Goal: Task Accomplishment & Management: Manage account settings

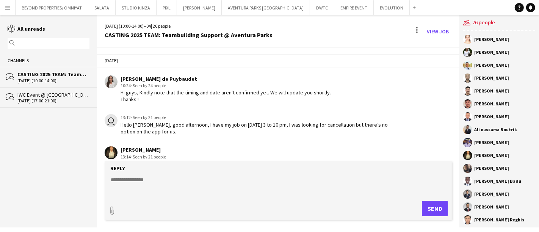
scroll to position [469, 0]
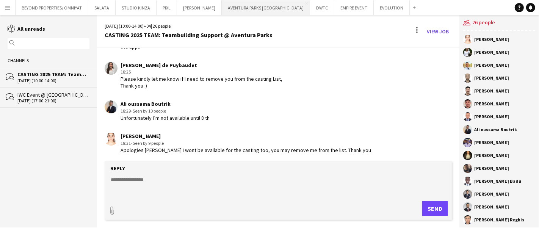
click at [257, 5] on button "AVENTURA PARKS DUBAI Close" at bounding box center [266, 7] width 88 height 15
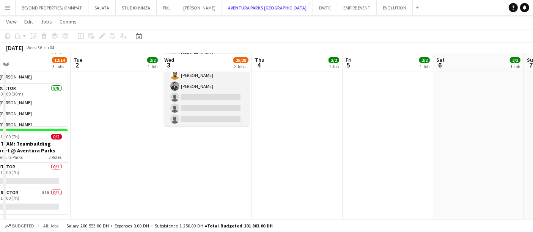
scroll to position [75, 0]
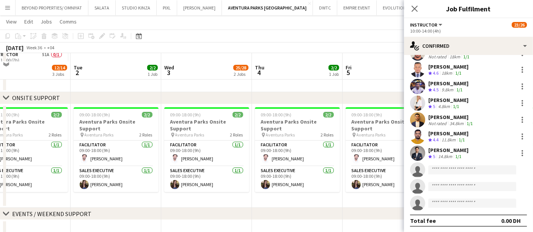
scroll to position [220, 0]
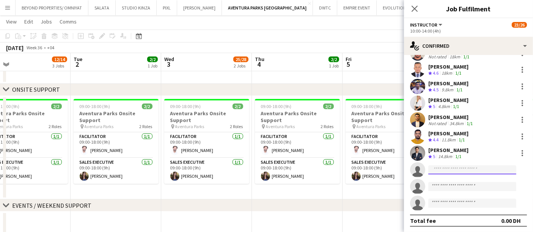
click at [449, 171] on input at bounding box center [472, 169] width 88 height 9
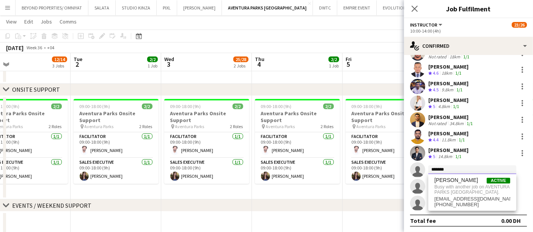
type input "*******"
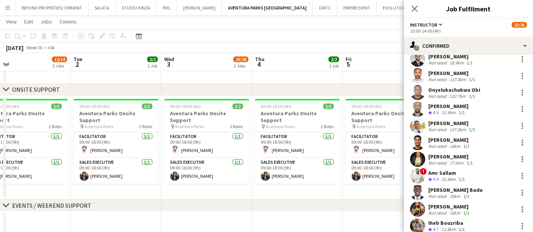
scroll to position [41, 0]
click at [414, 7] on icon "Close pop-in" at bounding box center [414, 8] width 7 height 7
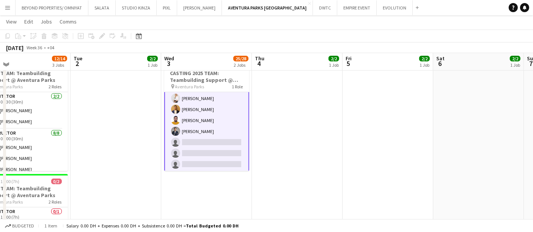
scroll to position [28, 0]
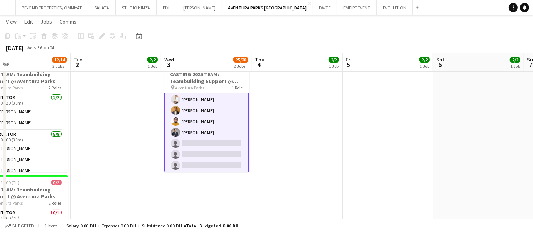
click at [306, 122] on app-date-cell at bounding box center [297, 166] width 91 height 219
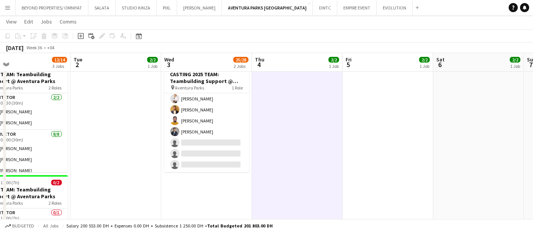
scroll to position [221, 0]
click at [215, 47] on div "[DATE] Week 36 • +04" at bounding box center [266, 47] width 533 height 11
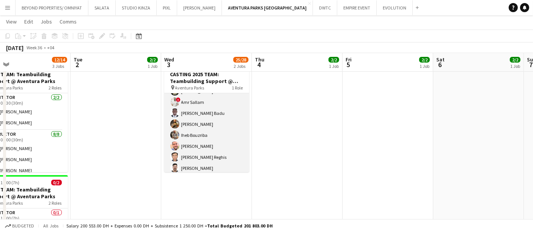
scroll to position [0, 0]
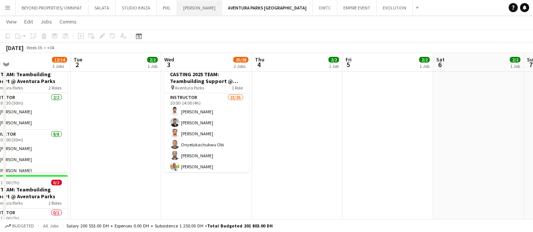
click at [188, 6] on button "[PERSON_NAME] Close" at bounding box center [199, 7] width 45 height 15
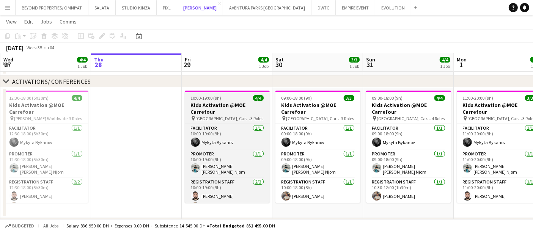
scroll to position [66, 0]
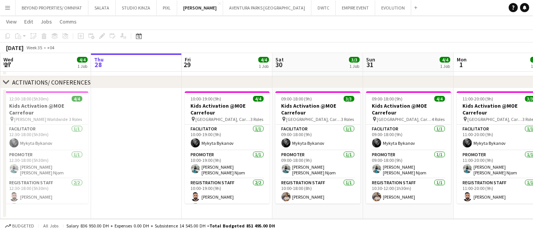
click at [132, 99] on app-date-cell at bounding box center [136, 153] width 91 height 130
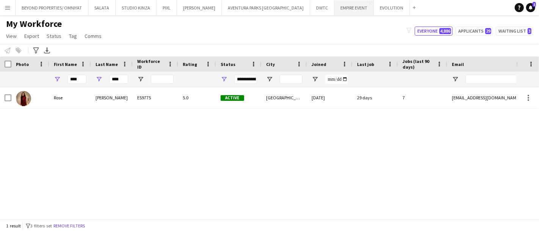
click at [334, 14] on button "EMPIRE EVENT Close" at bounding box center [353, 7] width 39 height 15
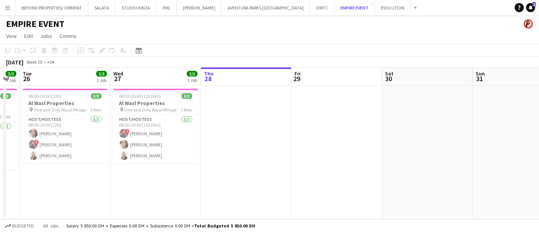
scroll to position [0, 273]
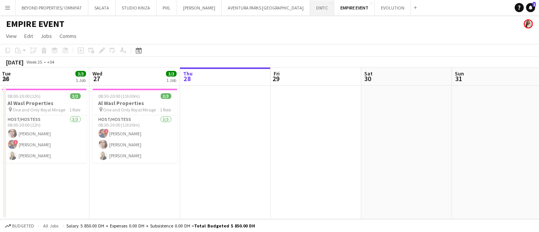
click at [310, 12] on button "DWTC Close" at bounding box center [322, 7] width 24 height 15
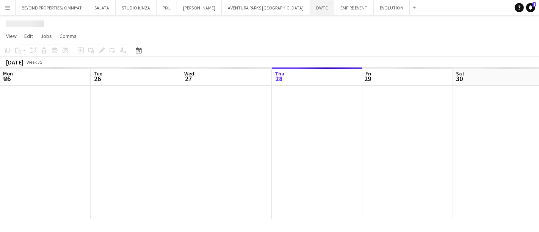
scroll to position [0, 181]
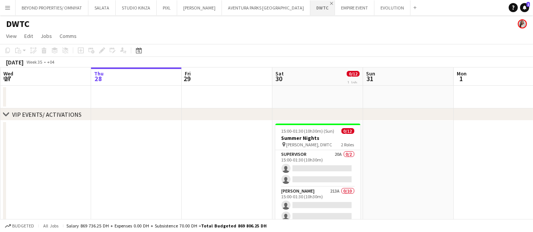
click at [330, 2] on app-icon "Close" at bounding box center [331, 3] width 3 height 3
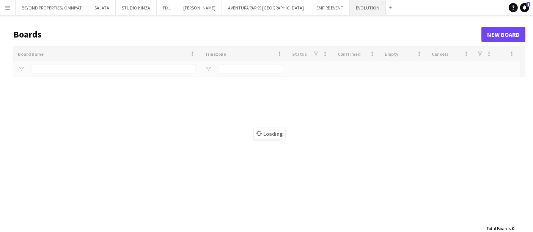
click at [349, 7] on button "EVOLUTION Close" at bounding box center [367, 7] width 36 height 15
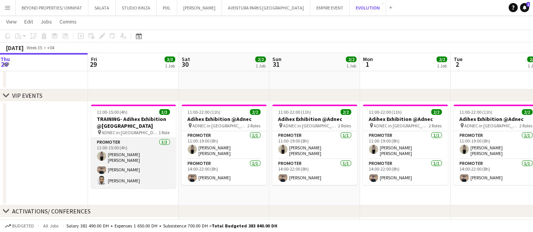
scroll to position [17, 0]
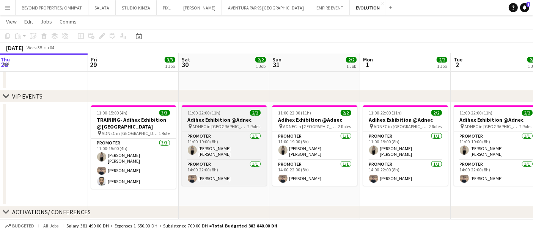
click at [212, 119] on h3 "Adihex Exhibition @Adnec" at bounding box center [224, 119] width 85 height 7
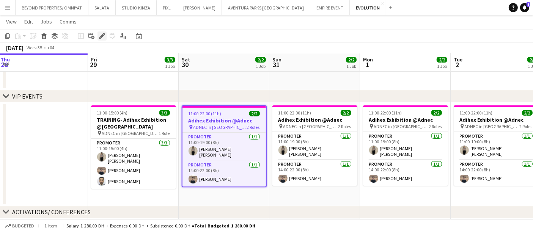
click at [103, 36] on icon "Edit" at bounding box center [102, 36] width 6 height 6
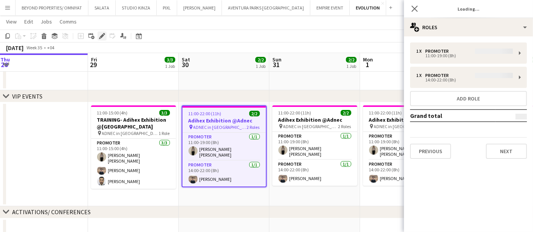
type input "**********"
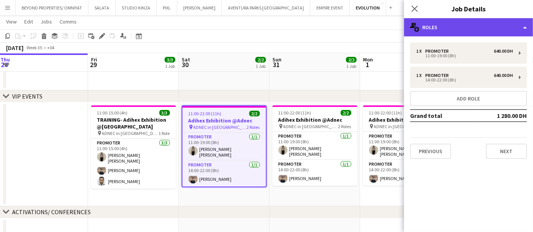
click at [448, 24] on div "multiple-users-add Roles" at bounding box center [468, 27] width 129 height 18
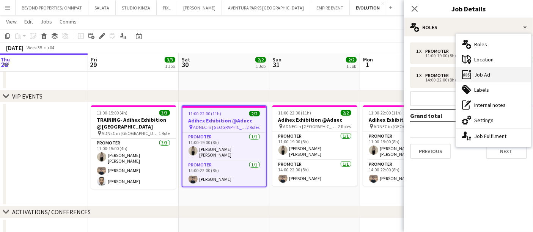
click at [485, 74] on div "ads-window Job Ad" at bounding box center [493, 74] width 75 height 15
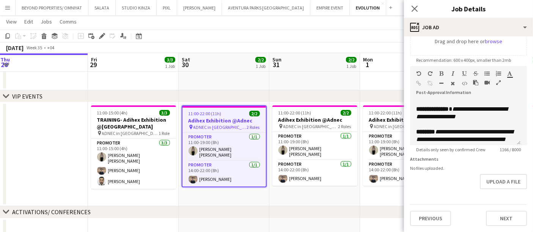
scroll to position [314, 0]
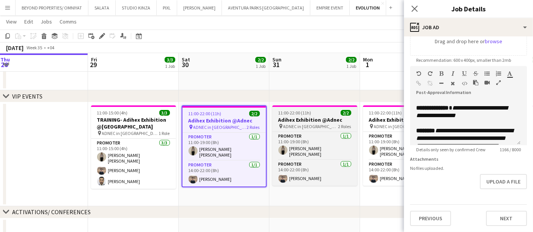
click at [312, 124] on span "ADNEC in Abu Dhabi" at bounding box center [310, 127] width 55 height 6
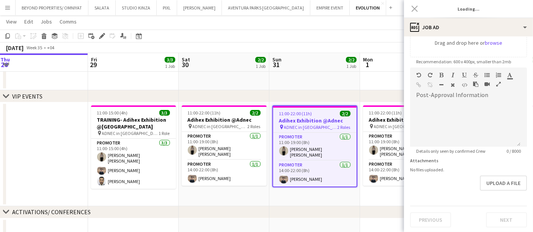
type input "**********"
click at [472, 150] on span "Details only seen by confirmed Crew" at bounding box center [450, 151] width 81 height 6
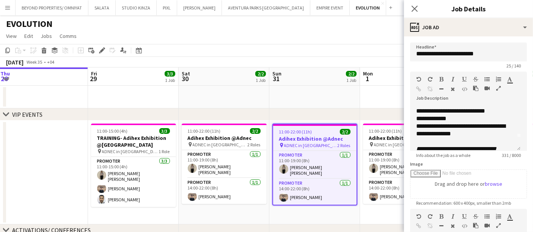
scroll to position [0, 0]
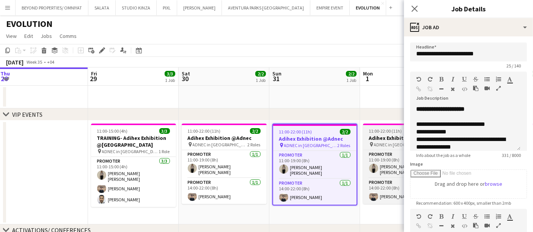
click at [378, 136] on h3 "Adihex Exhibition @Adnec" at bounding box center [405, 138] width 85 height 7
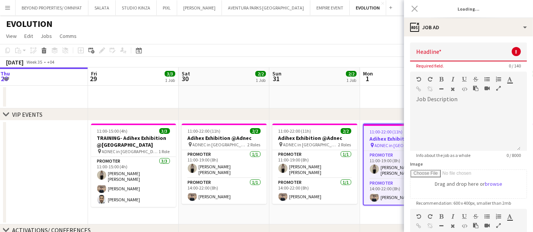
type input "**********"
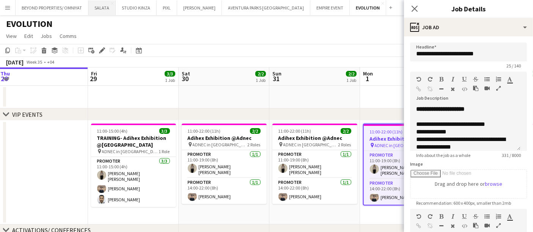
click at [109, 5] on button "SALATA Close" at bounding box center [101, 7] width 27 height 15
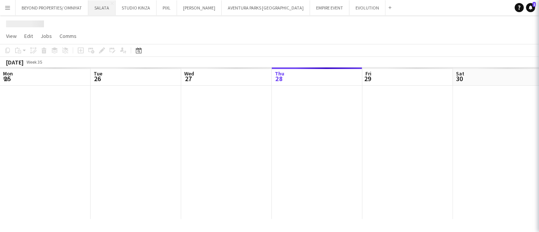
scroll to position [0, 181]
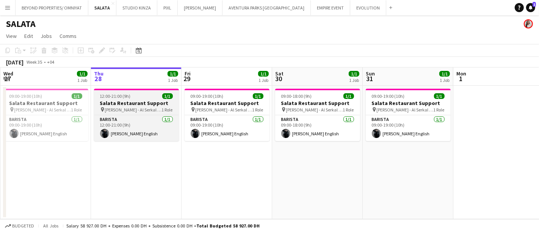
click at [132, 99] on div "12:00-21:00 (9h) 1/1" at bounding box center [136, 96] width 85 height 6
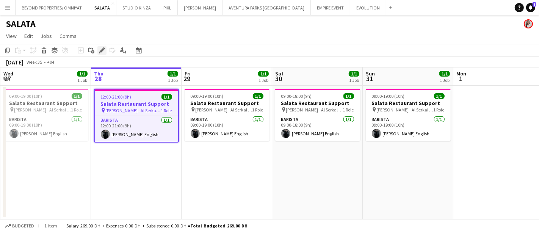
click at [102, 55] on div "Edit" at bounding box center [101, 50] width 9 height 9
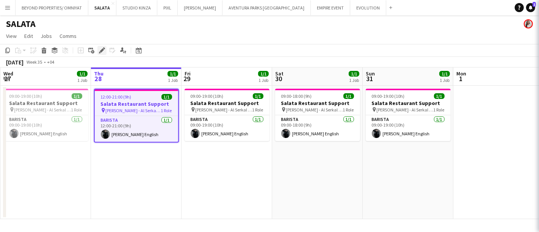
type input "**********"
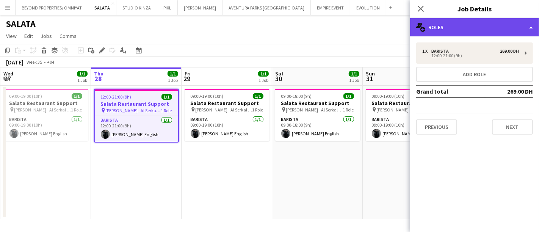
click at [453, 28] on div "multiple-users-add Roles" at bounding box center [474, 27] width 129 height 18
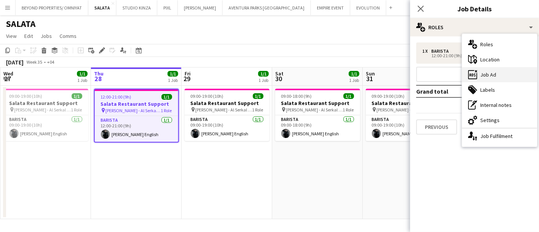
click at [488, 78] on div "ads-window Job Ad" at bounding box center [499, 74] width 75 height 15
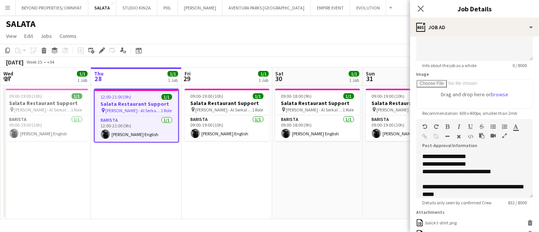
scroll to position [0, 0]
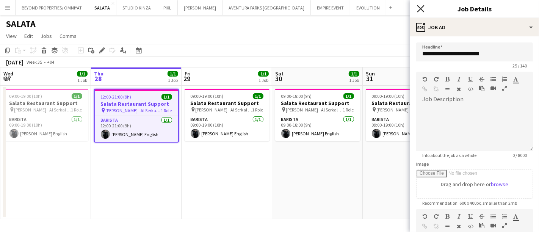
click at [420, 7] on icon "Close pop-in" at bounding box center [420, 8] width 7 height 7
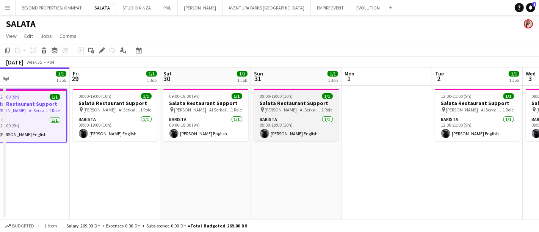
scroll to position [0, 165]
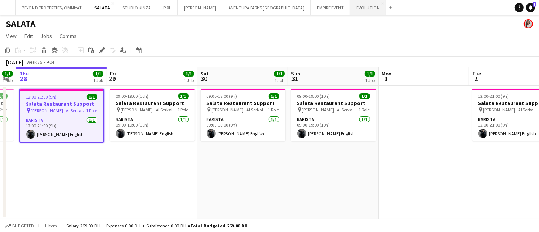
click at [350, 4] on button "EVOLUTION Close" at bounding box center [368, 7] width 36 height 15
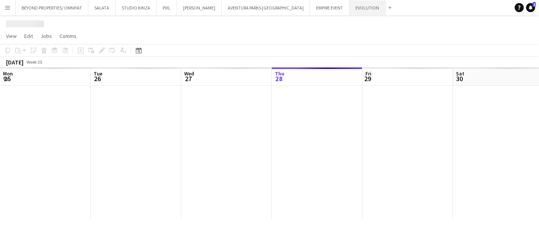
scroll to position [0, 181]
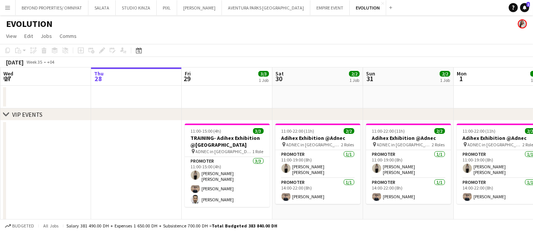
click at [484, 28] on div "EVOLUTION" at bounding box center [266, 22] width 533 height 14
click at [240, 10] on button "AVENTURA PARKS DUBAI Close" at bounding box center [266, 7] width 88 height 15
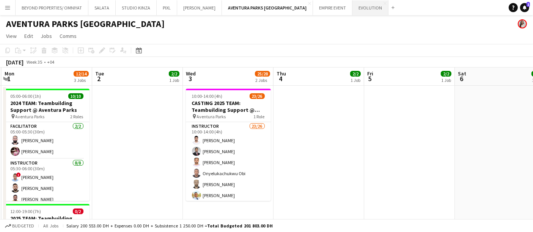
click at [352, 5] on button "EVOLUTION Close" at bounding box center [370, 7] width 36 height 15
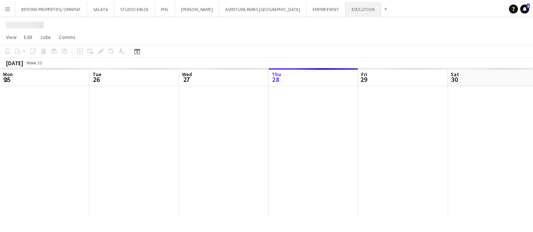
scroll to position [0, 181]
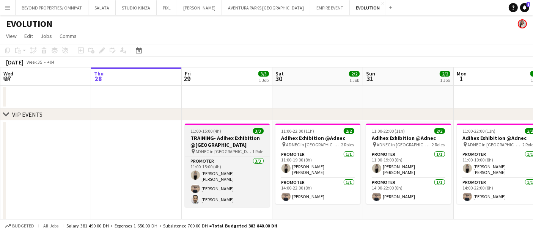
click at [216, 131] on span "11:00-15:00 (4h)" at bounding box center [206, 131] width 31 height 6
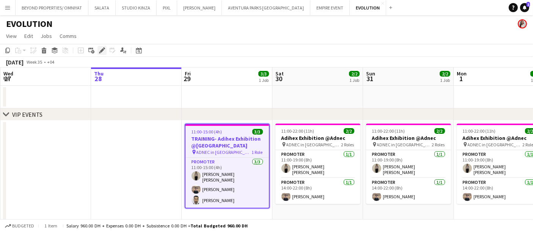
click at [101, 53] on icon "Edit" at bounding box center [102, 50] width 6 height 6
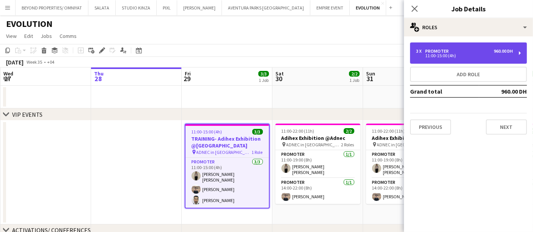
click at [465, 53] on div "3 x Promoter 960.00 DH" at bounding box center [464, 51] width 97 height 5
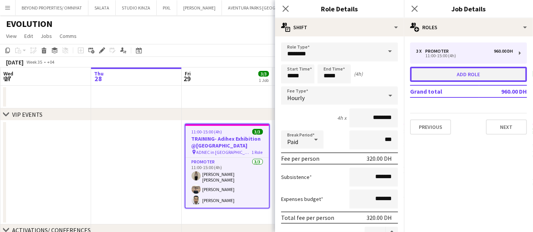
click at [467, 74] on button "Add role" at bounding box center [468, 74] width 117 height 15
type input "**********"
type input "*****"
type input "*******"
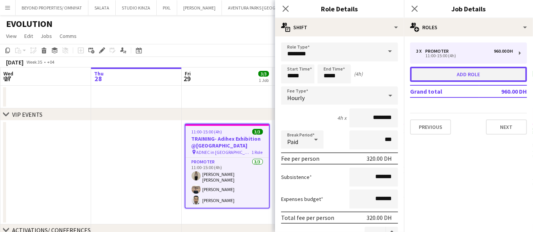
type input "*"
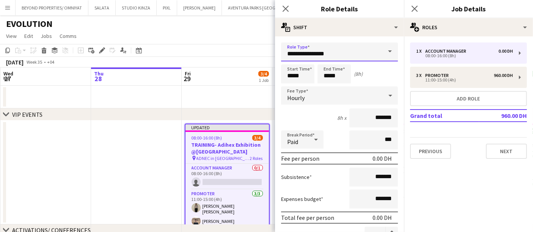
drag, startPoint x: 366, startPoint y: 57, endPoint x: 291, endPoint y: 64, distance: 75.4
click at [291, 64] on body "Menu Boards Boards Boards All jobs Status Workforce Workforce My Workforce Recr…" at bounding box center [266, 136] width 533 height 272
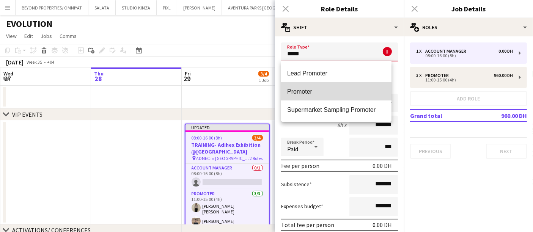
click at [319, 93] on span "Promoter" at bounding box center [336, 91] width 98 height 7
type input "********"
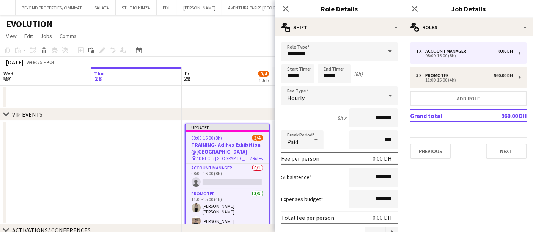
drag, startPoint x: 370, startPoint y: 118, endPoint x: 361, endPoint y: 116, distance: 8.8
click at [361, 116] on input "*******" at bounding box center [373, 117] width 49 height 19
click at [368, 116] on input "*******" at bounding box center [373, 117] width 49 height 19
type input "****"
click at [369, 116] on input "********" at bounding box center [373, 117] width 49 height 19
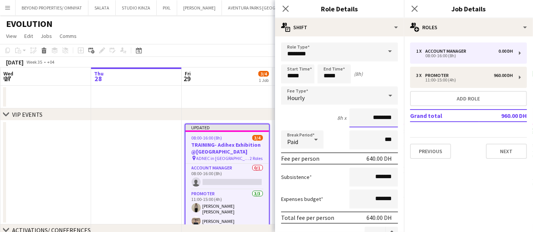
type input "********"
drag, startPoint x: 293, startPoint y: 75, endPoint x: 282, endPoint y: 75, distance: 10.2
click at [282, 75] on input "*****" at bounding box center [297, 73] width 33 height 19
type input "*****"
click at [328, 75] on input "*****" at bounding box center [333, 73] width 33 height 19
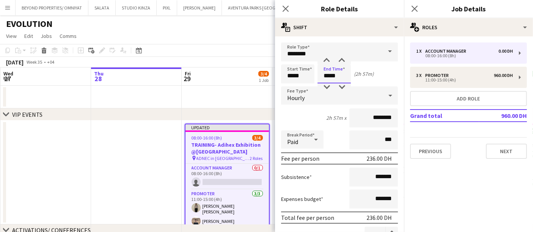
type input "*****"
drag, startPoint x: 299, startPoint y: 75, endPoint x: 295, endPoint y: 75, distance: 4.6
click at [295, 75] on input "*****" at bounding box center [297, 73] width 33 height 19
click at [362, 82] on div "Start Time ***** End Time ***** (2h 30m)" at bounding box center [339, 73] width 117 height 19
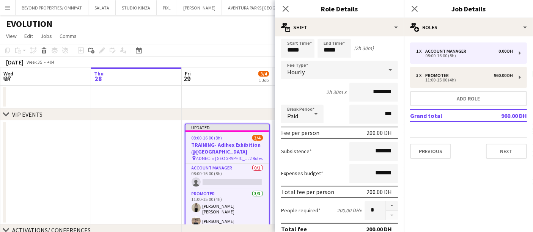
scroll to position [0, 0]
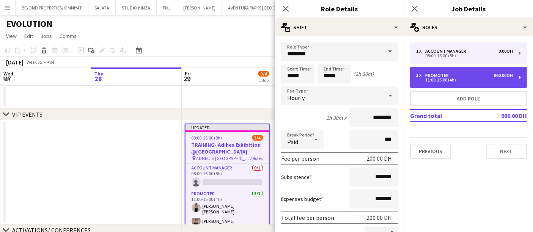
click at [458, 75] on div "3 x Promoter 960.00 DH" at bounding box center [464, 75] width 97 height 5
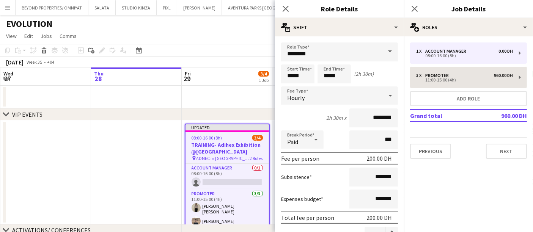
type input "*****"
type input "*"
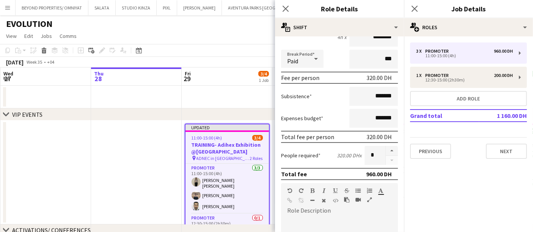
scroll to position [81, 0]
click at [385, 156] on div at bounding box center [391, 155] width 13 height 19
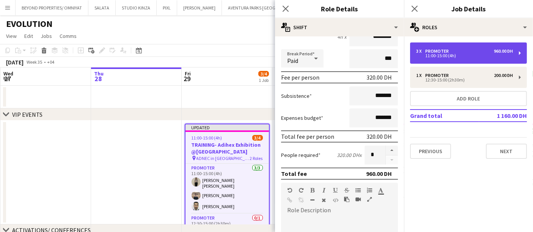
click at [434, 55] on div "11:00-15:00 (4h)" at bounding box center [464, 56] width 97 height 4
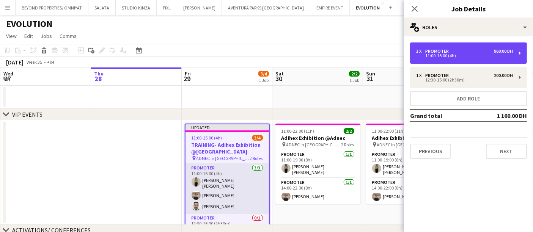
scroll to position [2, 0]
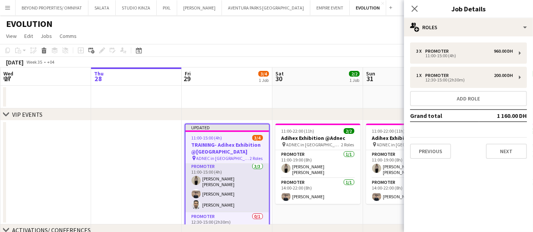
click at [232, 200] on app-card-role "Promoter 3/3 11:00-15:00 (4h) Khadija Khadija Elhassan Ali Mohamad Al afyouni" at bounding box center [226, 187] width 83 height 50
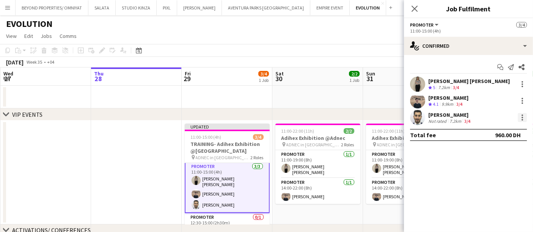
click at [522, 118] on div at bounding box center [521, 117] width 9 height 9
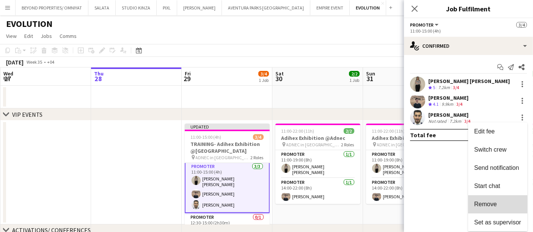
click at [491, 204] on span "Remove" at bounding box center [485, 204] width 23 height 6
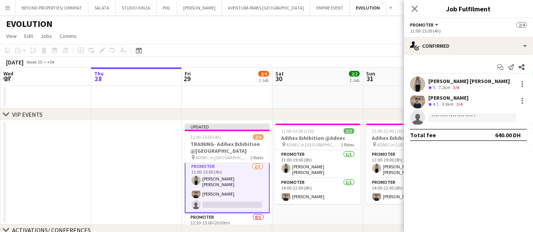
click at [421, 25] on span "Promoter" at bounding box center [422, 25] width 24 height 6
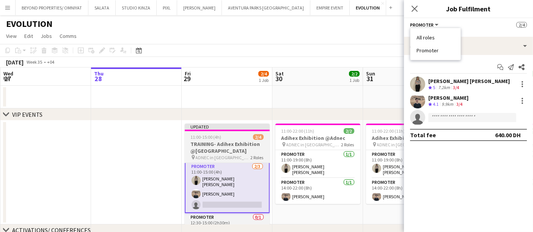
click at [231, 136] on div "11:00-15:00 (4h) 2/4" at bounding box center [227, 137] width 85 height 6
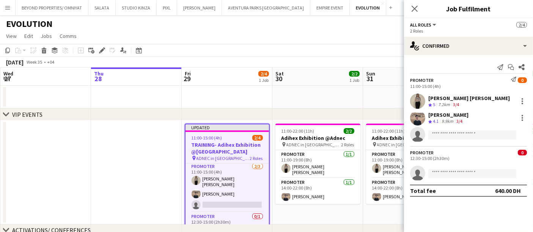
scroll to position [1, 0]
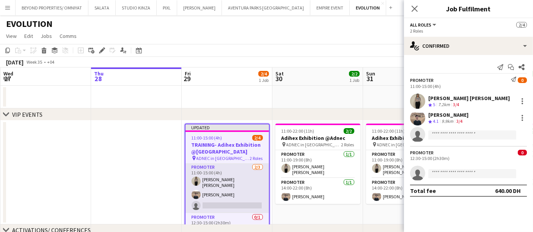
click at [226, 191] on app-card-role "Promoter 2/3 11:00-15:00 (4h) Khadija Khadija Elhassan Ali single-neutral-actio…" at bounding box center [226, 188] width 83 height 50
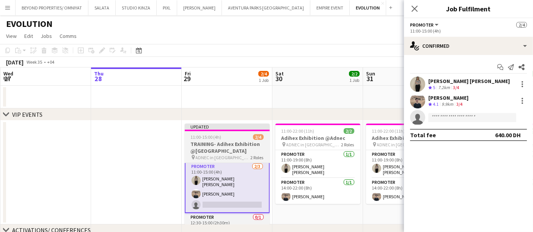
click at [220, 141] on h3 "TRAINING- Adihex Exhibition @Adnec" at bounding box center [227, 148] width 85 height 14
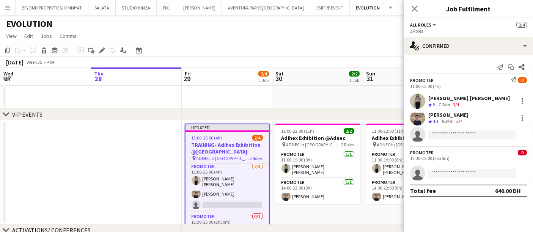
scroll to position [1, 0]
click at [460, 175] on input at bounding box center [472, 173] width 88 height 9
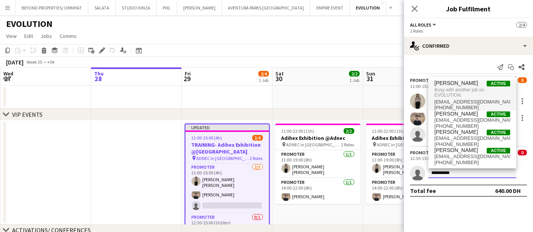
type input "**********"
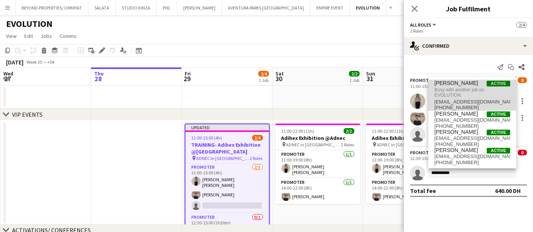
click at [461, 85] on span "Mohamad Al afyouni" at bounding box center [456, 83] width 44 height 6
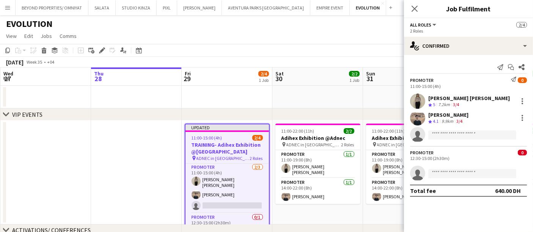
click at [363, 109] on div "chevron-right VIP EVENTS" at bounding box center [266, 114] width 533 height 12
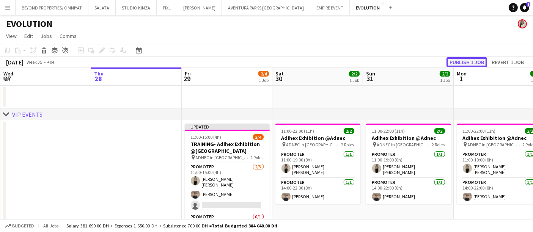
click at [470, 60] on button "Publish 1 job" at bounding box center [466, 62] width 41 height 10
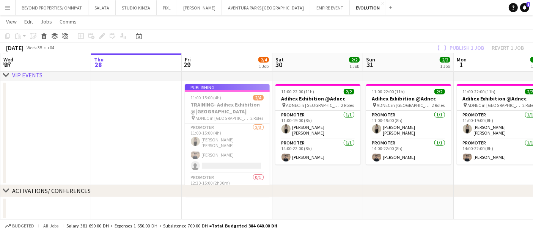
scroll to position [0, 0]
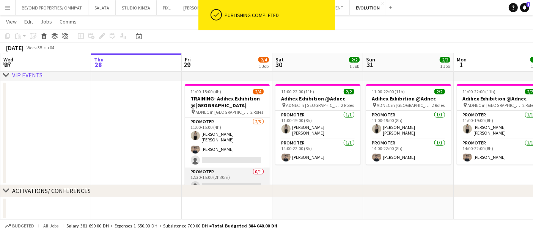
click at [226, 177] on app-card-role "Promoter 0/1 12:30-15:00 (2h30m) single-neutral-actions" at bounding box center [227, 181] width 85 height 26
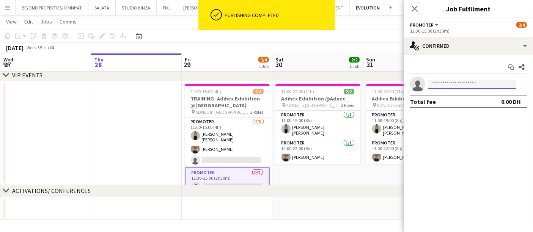
click at [455, 84] on input at bounding box center [472, 84] width 88 height 9
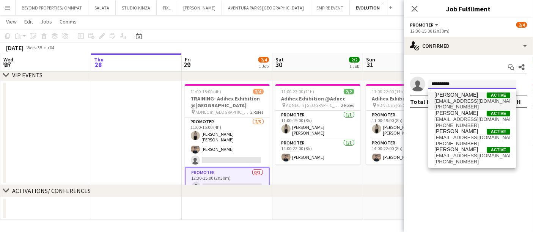
type input "**********"
click at [460, 105] on span "+971501950345" at bounding box center [472, 107] width 76 height 6
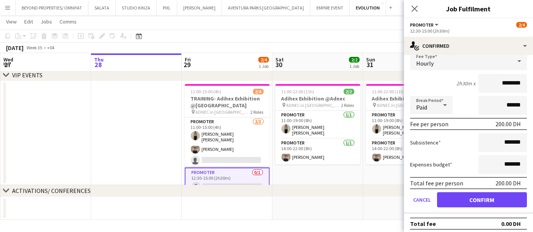
scroll to position [52, 0]
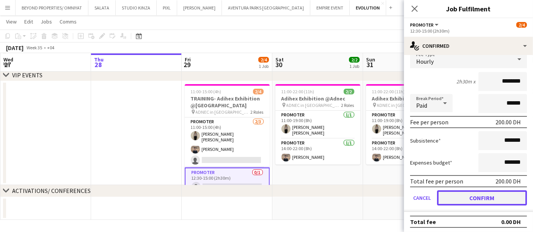
click at [482, 202] on button "Confirm" at bounding box center [482, 197] width 90 height 15
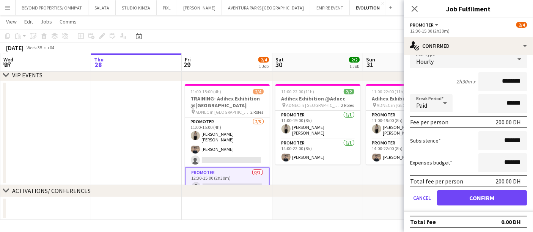
scroll to position [0, 0]
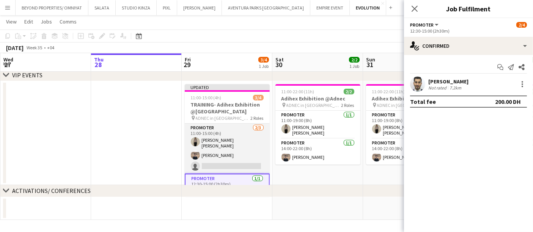
click at [233, 151] on app-card-role "Promoter 2/3 11:00-15:00 (4h) Khadija Khadija Elhassan Ali single-neutral-actio…" at bounding box center [227, 149] width 85 height 50
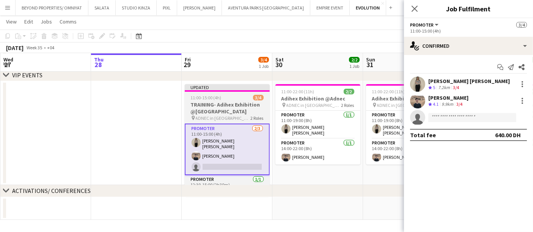
click at [215, 97] on span "11:00-15:00 (4h)" at bounding box center [206, 98] width 31 height 6
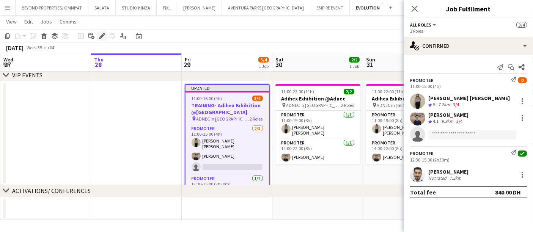
click at [104, 36] on icon "Edit" at bounding box center [102, 36] width 6 height 6
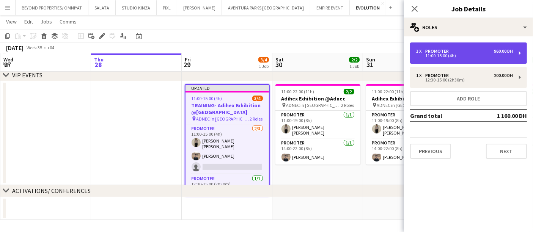
click at [477, 51] on div "3 x Promoter 960.00 DH" at bounding box center [464, 51] width 97 height 5
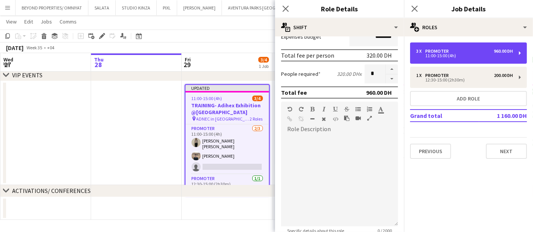
scroll to position [143, 0]
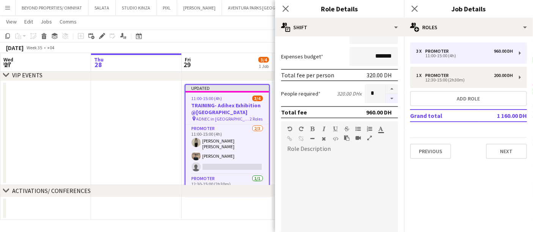
click at [386, 95] on button "button" at bounding box center [392, 98] width 12 height 9
type input "*"
click at [258, 41] on app-toolbar "Copy Paste Paste Ctrl+V Paste with crew Ctrl+Shift+V Paste linked Job Delete Gr…" at bounding box center [266, 36] width 533 height 13
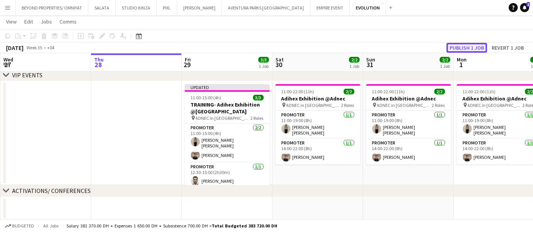
click at [473, 47] on button "Publish 1 job" at bounding box center [466, 48] width 41 height 10
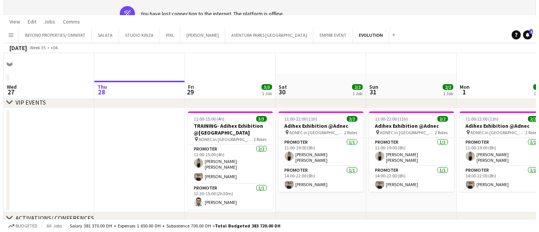
scroll to position [0, 0]
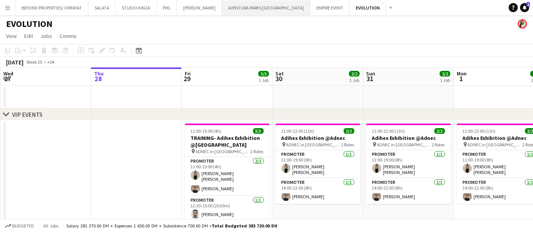
click at [247, 12] on button "AVENTURA PARKS DUBAI Close" at bounding box center [266, 7] width 88 height 15
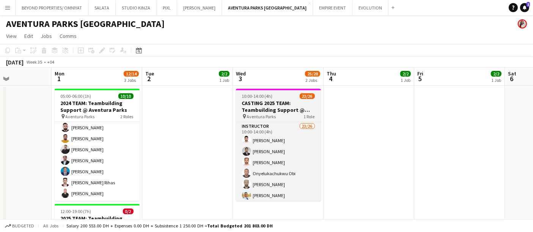
click at [276, 100] on h3 "CASTING 2025 TEAM: Teambuilding Support @ Aventura Parks" at bounding box center [278, 107] width 85 height 14
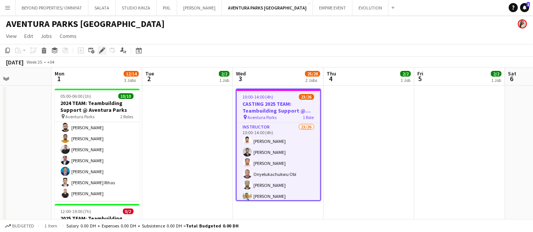
click at [103, 50] on icon "Edit" at bounding box center [102, 50] width 6 height 6
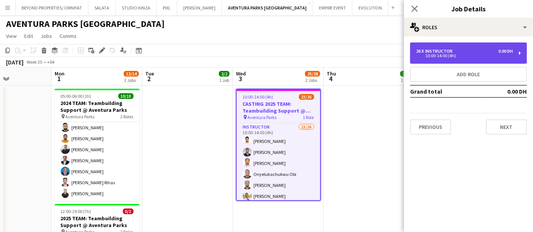
click at [437, 55] on div "10:00-14:00 (4h)" at bounding box center [464, 56] width 97 height 4
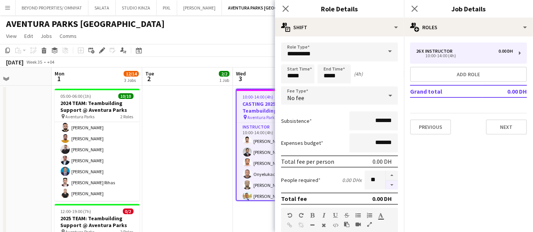
click at [386, 185] on button "button" at bounding box center [392, 184] width 12 height 9
type input "**"
click at [286, 8] on icon at bounding box center [285, 8] width 7 height 7
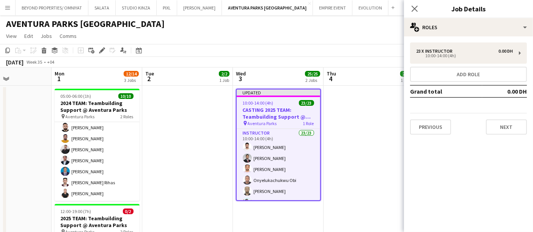
click at [351, 87] on app-date-cell at bounding box center [368, 195] width 91 height 219
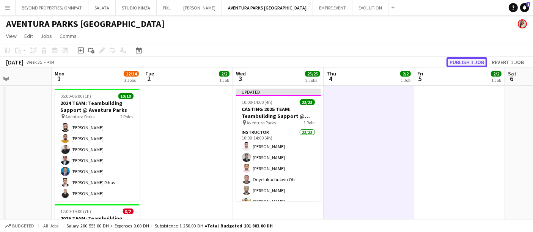
click at [466, 59] on button "Publish 1 job" at bounding box center [466, 62] width 41 height 10
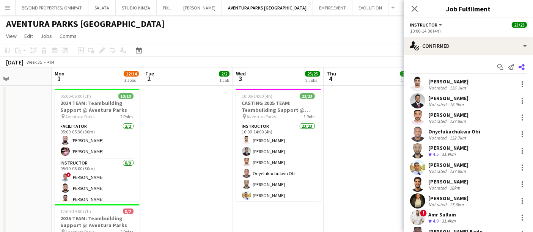
click at [518, 66] on icon at bounding box center [521, 67] width 6 height 6
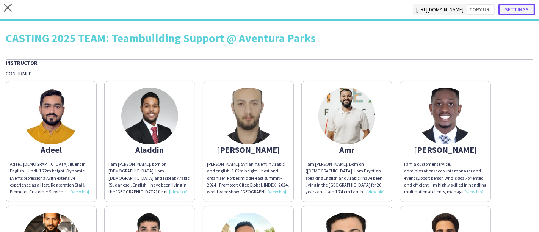
click at [521, 10] on button "Settings" at bounding box center [516, 9] width 37 height 11
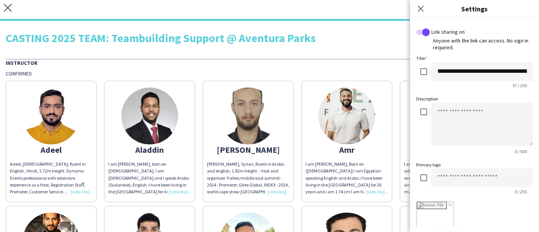
click at [349, 34] on div "CASTING 2025 TEAM: Teambuilding Support @ Aventura Parks" at bounding box center [270, 37] width 528 height 11
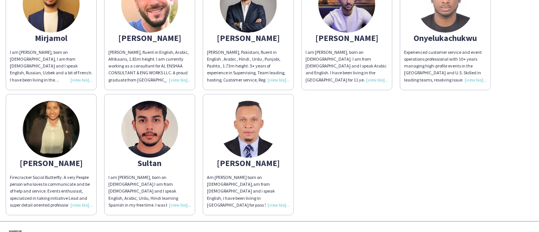
scroll to position [488, 0]
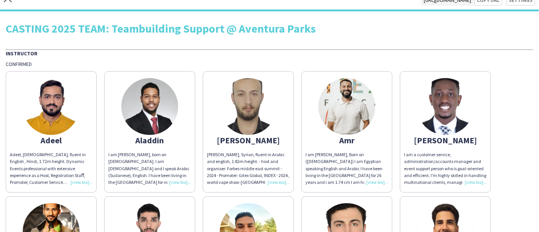
scroll to position [0, 0]
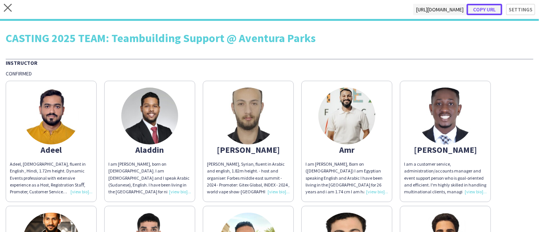
click at [484, 10] on button "Copy url" at bounding box center [485, 9] width 36 height 11
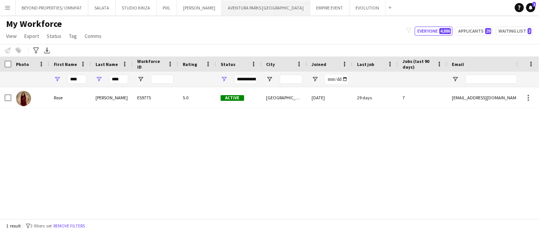
click at [239, 9] on button "AVENTURA PARKS DUBAI Close" at bounding box center [266, 7] width 88 height 15
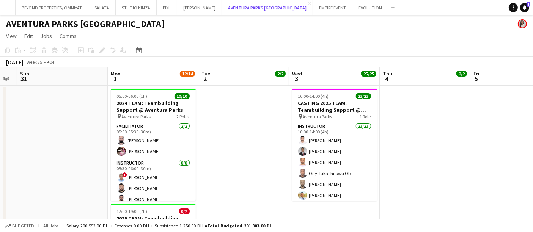
scroll to position [0, 297]
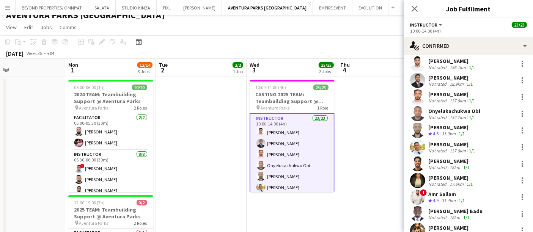
scroll to position [20, 0]
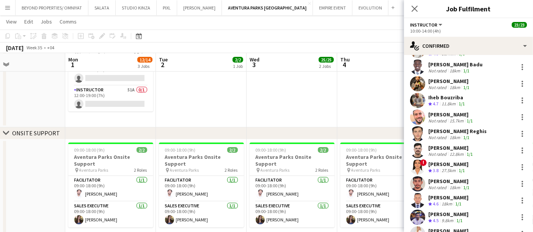
scroll to position [248, 0]
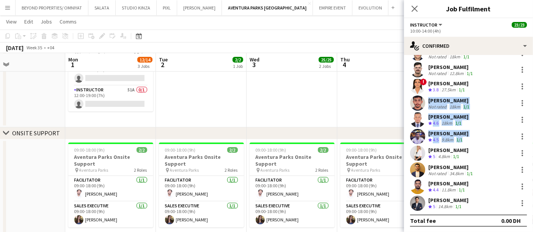
drag, startPoint x: 489, startPoint y: 78, endPoint x: 461, endPoint y: 146, distance: 73.8
click at [461, 146] on div "[PERSON_NAME] Not rated 136.1km 1/1 [PERSON_NAME] Not rated 18.9km 1/1 [PERSON_…" at bounding box center [468, 20] width 129 height 382
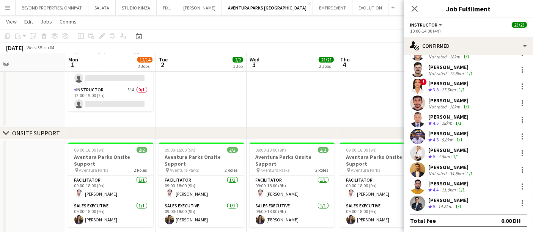
click at [475, 151] on div "Lanishca Saunders Crew rating 5 4.8km 1/1" at bounding box center [468, 153] width 129 height 15
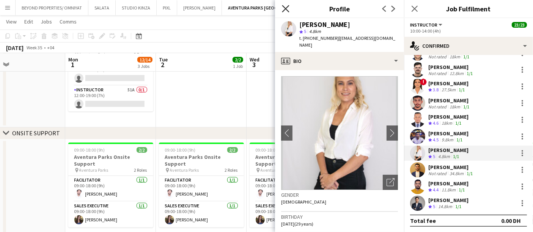
click at [287, 10] on icon "Close pop-in" at bounding box center [285, 8] width 7 height 7
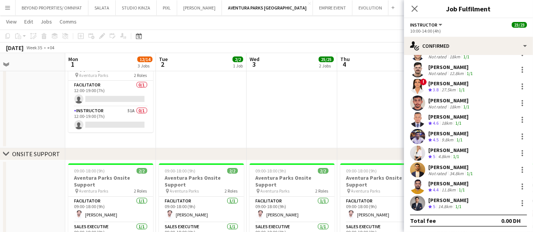
click at [447, 133] on div "[PERSON_NAME]" at bounding box center [448, 133] width 40 height 7
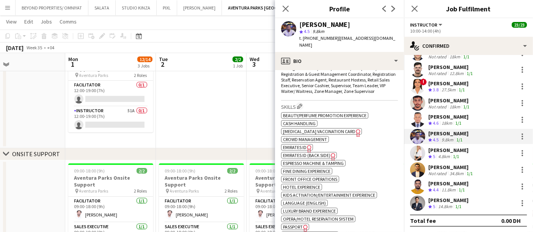
scroll to position [282, 0]
click at [288, 144] on span "Emirates ID" at bounding box center [295, 147] width 24 height 6
click at [286, 6] on icon "Close pop-in" at bounding box center [285, 8] width 7 height 7
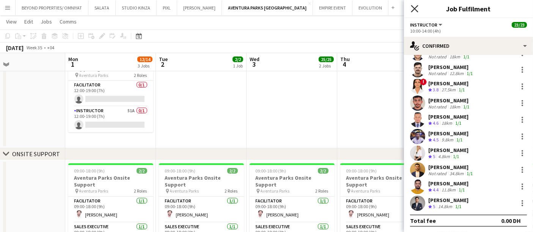
click at [417, 8] on icon "Close pop-in" at bounding box center [414, 8] width 7 height 7
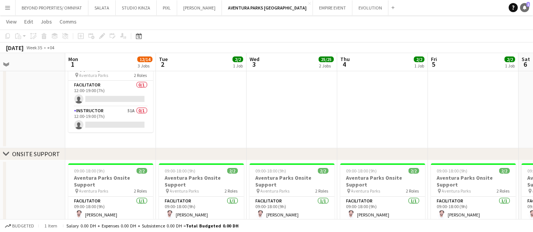
click at [527, 7] on link "Notifications 1" at bounding box center [524, 7] width 9 height 9
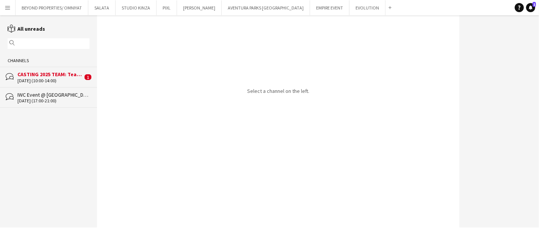
click at [44, 78] on div "[DATE] (10:00-14:00)" at bounding box center [49, 80] width 65 height 5
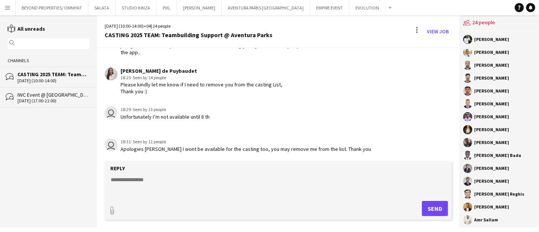
scroll to position [469, 0]
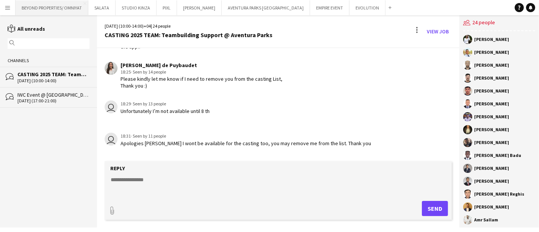
click at [50, 11] on button "BEYOND PROPERTIES/ OMNIYAT Close" at bounding box center [52, 7] width 73 height 15
